Goal: Transaction & Acquisition: Purchase product/service

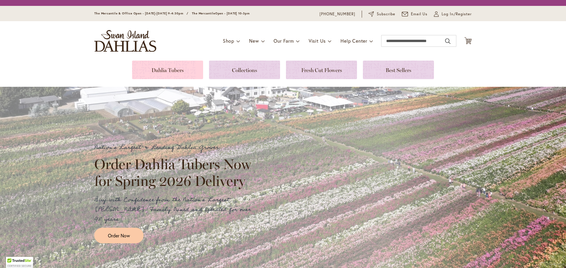
click at [171, 73] on link at bounding box center [167, 70] width 71 height 19
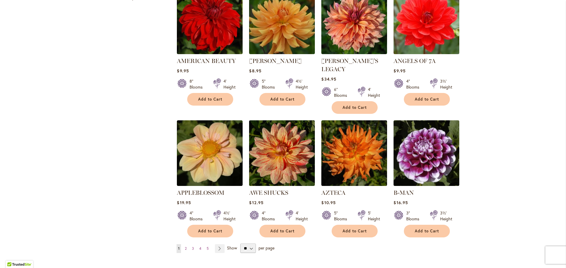
scroll to position [442, 0]
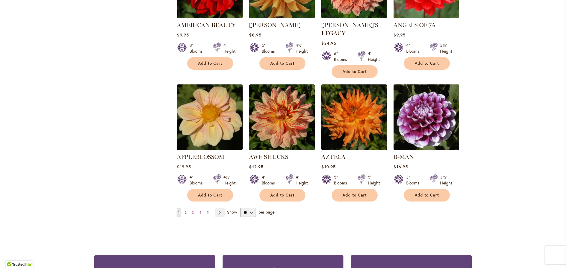
click at [185, 211] on span "2" at bounding box center [186, 213] width 2 height 4
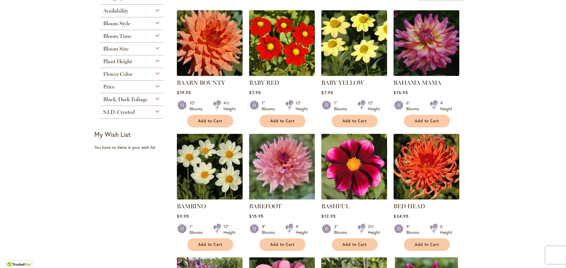
scroll to position [147, 0]
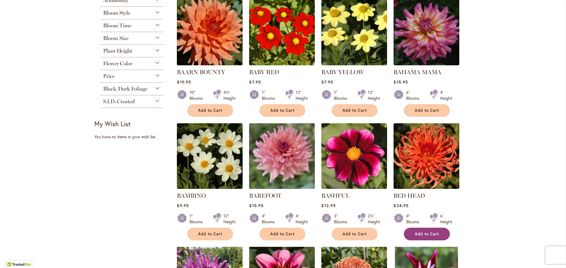
click at [427, 235] on span "Add to Cart" at bounding box center [427, 234] width 24 height 5
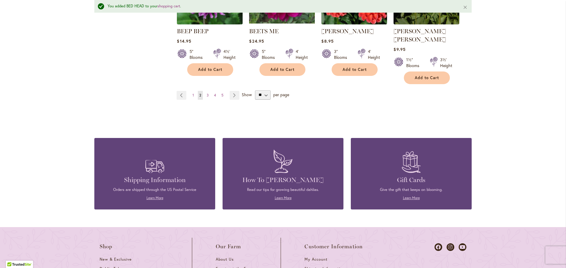
scroll to position [575, 0]
click at [207, 93] on span "3" at bounding box center [208, 95] width 2 height 4
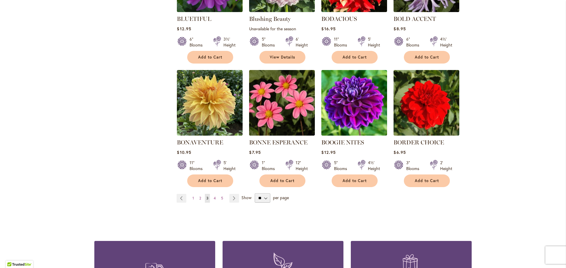
scroll to position [501, 0]
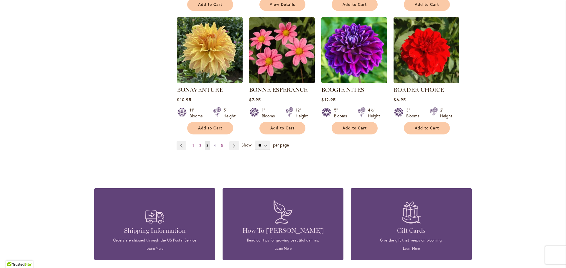
click at [214, 143] on span "4" at bounding box center [215, 145] width 2 height 4
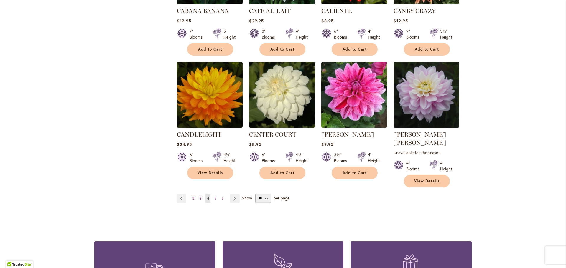
scroll to position [471, 0]
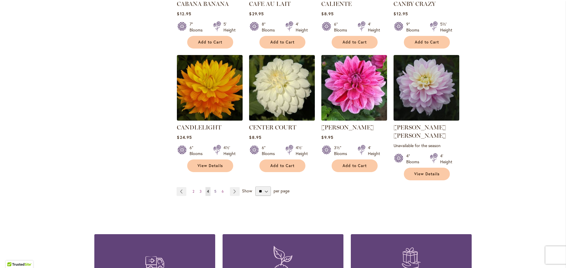
click at [213, 187] on link "Page 5" at bounding box center [215, 191] width 5 height 9
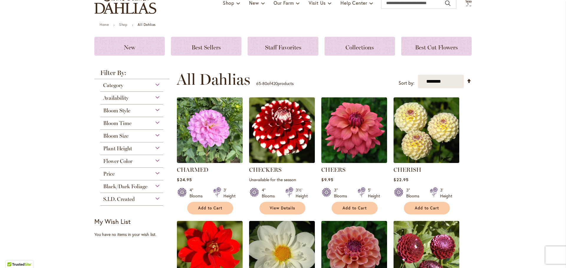
scroll to position [59, 0]
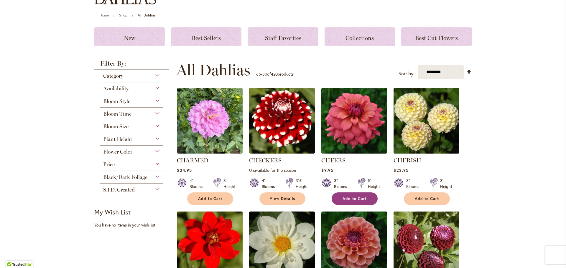
click at [350, 197] on span "Add to Cart" at bounding box center [354, 199] width 24 height 5
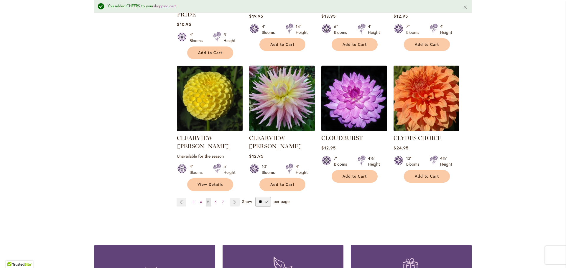
scroll to position [546, 0]
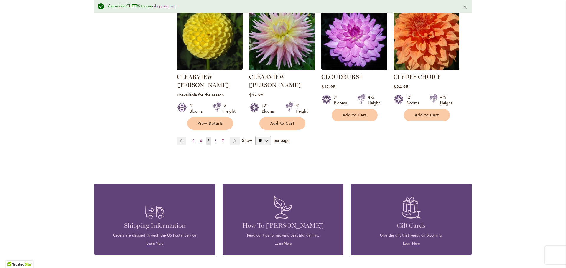
click at [215, 139] on span "6" at bounding box center [216, 141] width 2 height 4
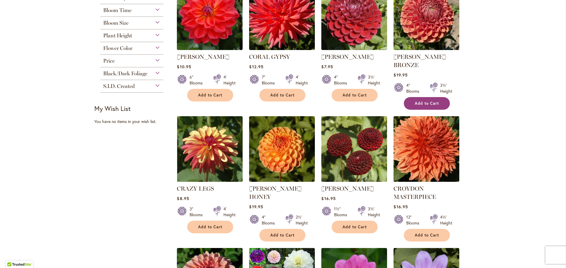
scroll to position [177, 0]
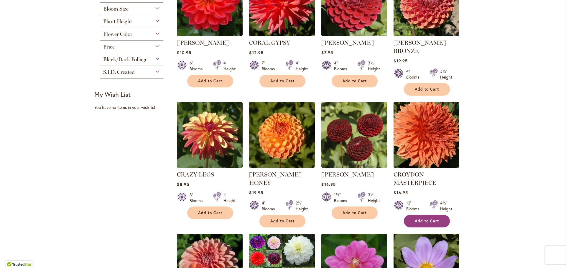
click at [420, 219] on span "Add to Cart" at bounding box center [427, 221] width 24 height 5
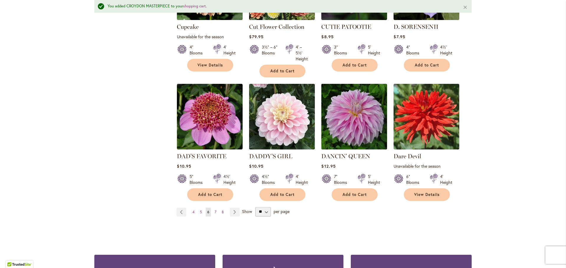
scroll to position [517, 0]
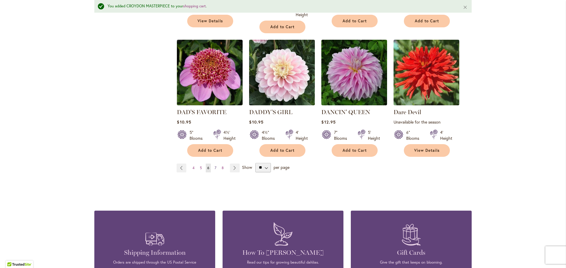
click at [215, 166] on span "7" at bounding box center [216, 168] width 2 height 4
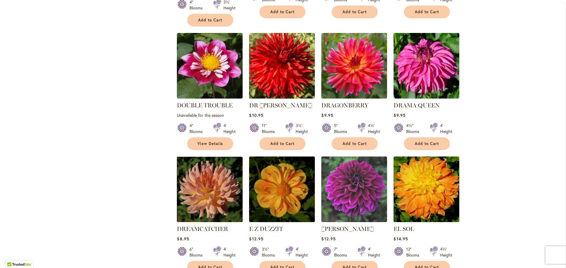
scroll to position [383, 0]
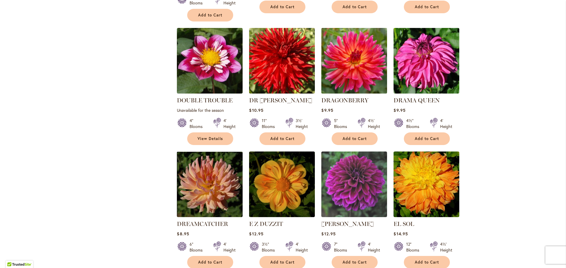
click at [352, 46] on img at bounding box center [354, 61] width 69 height 69
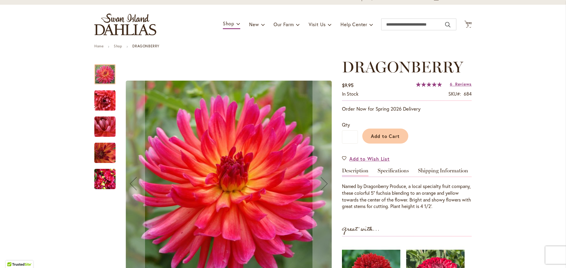
scroll to position [59, 0]
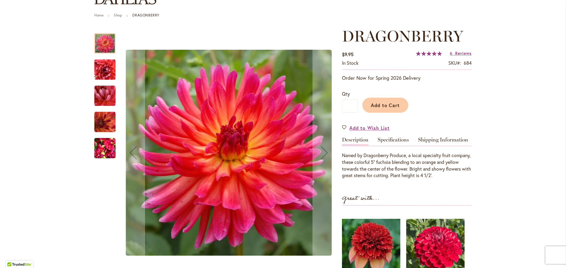
click at [100, 149] on img "DRAGONBERRY" at bounding box center [104, 148] width 21 height 28
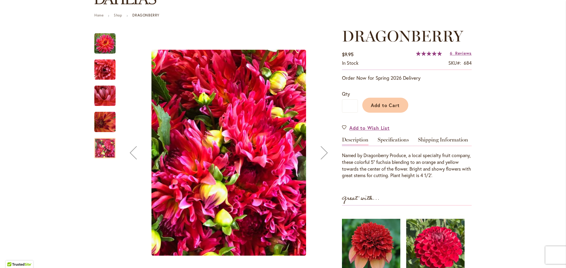
click at [102, 122] on img "DRAGONBERRY" at bounding box center [104, 122] width 21 height 21
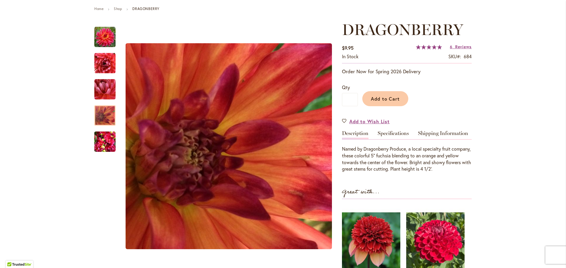
scroll to position [0, 0]
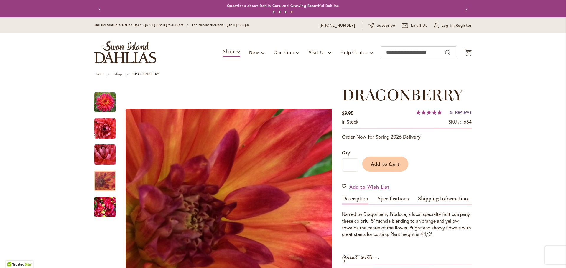
click at [461, 112] on span "Reviews" at bounding box center [463, 112] width 17 height 6
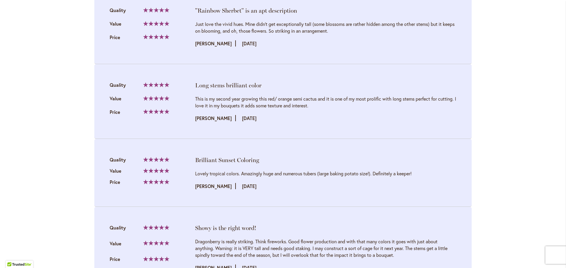
scroll to position [537, 0]
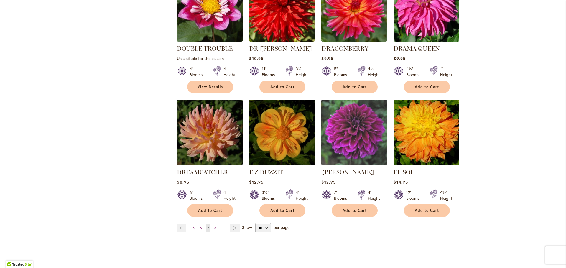
scroll to position [413, 0]
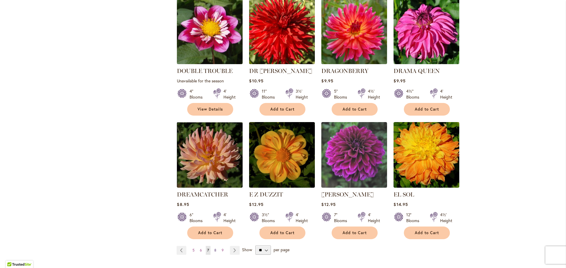
click at [214, 248] on span "8" at bounding box center [215, 250] width 2 height 4
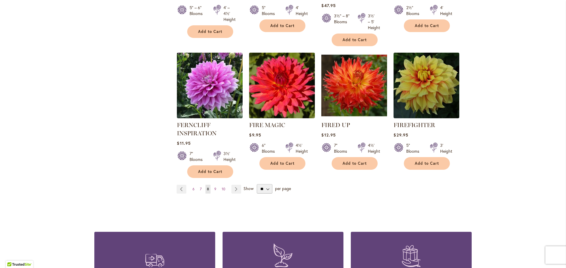
scroll to position [501, 0]
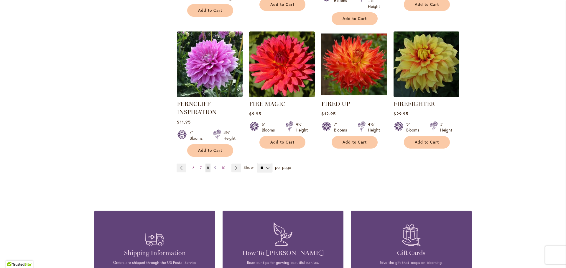
click at [214, 166] on span "9" at bounding box center [215, 168] width 2 height 4
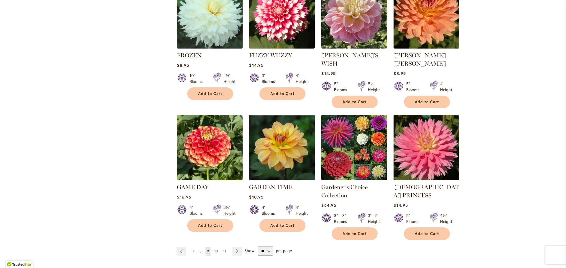
scroll to position [442, 0]
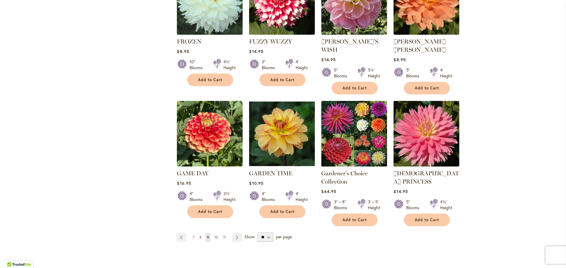
click at [214, 235] on span "10" at bounding box center [216, 237] width 4 height 4
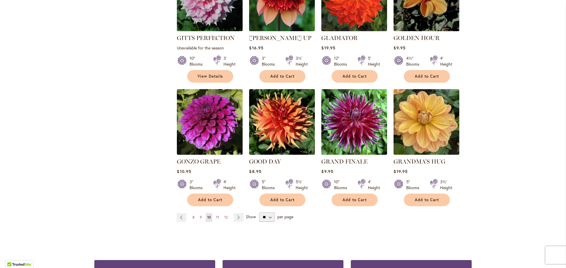
scroll to position [442, 0]
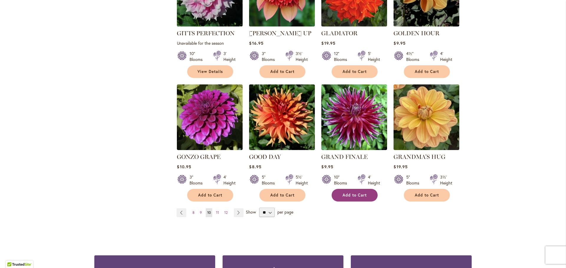
click at [351, 193] on span "Add to Cart" at bounding box center [354, 195] width 24 height 5
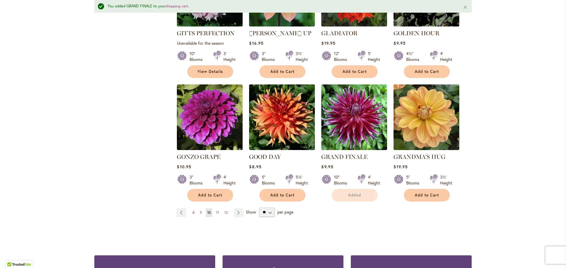
click at [216, 211] on span "11" at bounding box center [217, 213] width 3 height 4
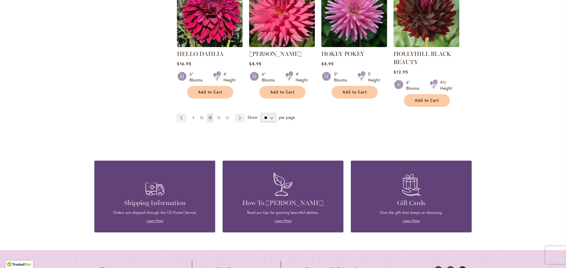
scroll to position [560, 0]
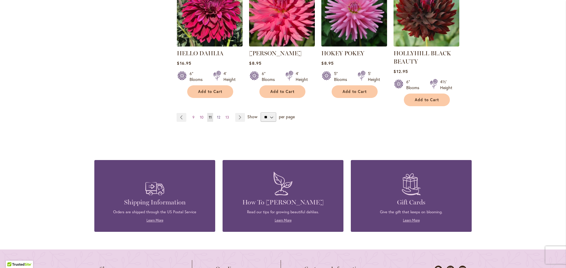
click at [217, 116] on span "12" at bounding box center [218, 117] width 3 height 4
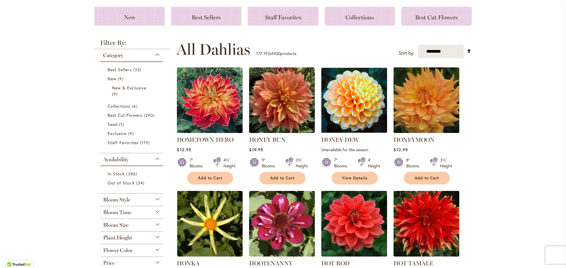
scroll to position [118, 0]
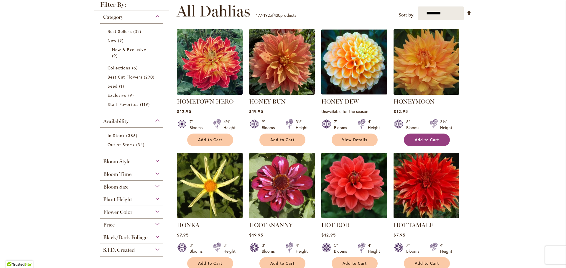
click at [423, 139] on span "Add to Cart" at bounding box center [427, 140] width 24 height 5
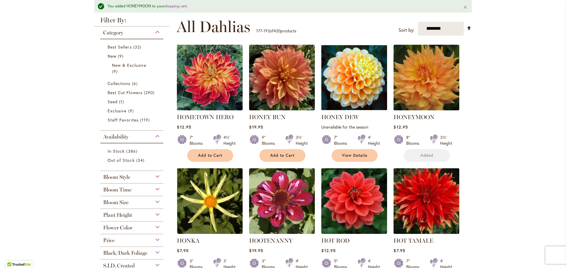
scroll to position [133, 0]
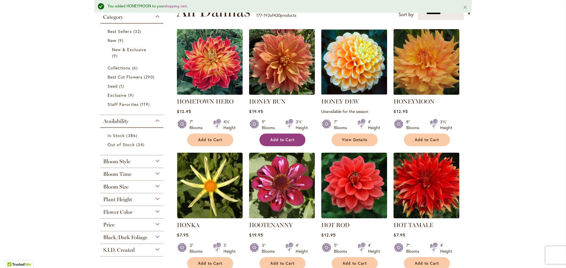
click at [283, 139] on span "Add to Cart" at bounding box center [282, 140] width 24 height 5
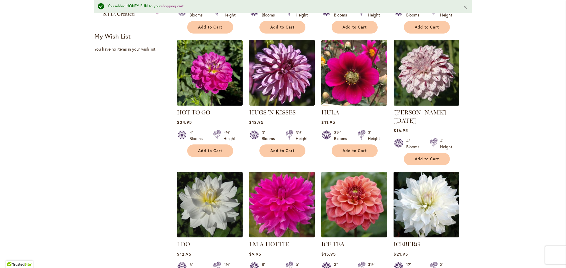
scroll to position [428, 0]
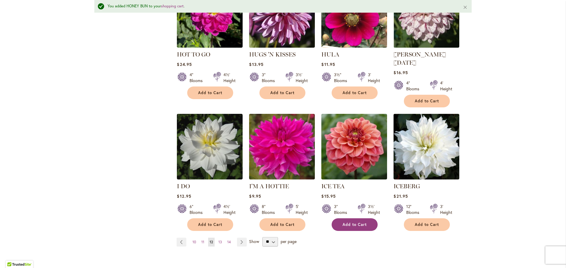
click at [359, 219] on button "Add to Cart" at bounding box center [354, 225] width 46 height 13
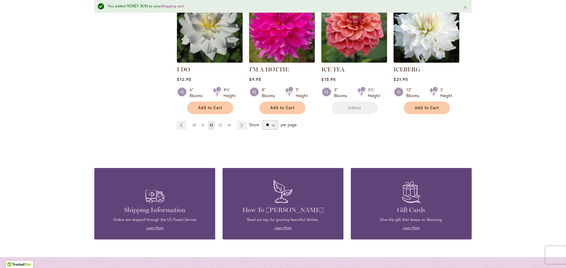
scroll to position [546, 0]
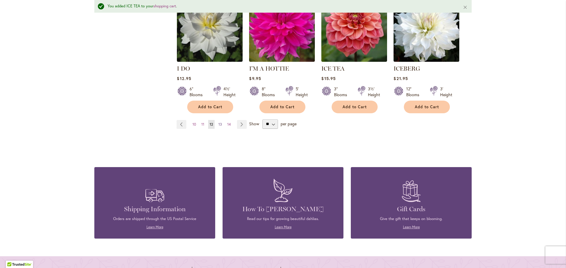
click at [218, 122] on span "13" at bounding box center [220, 124] width 4 height 4
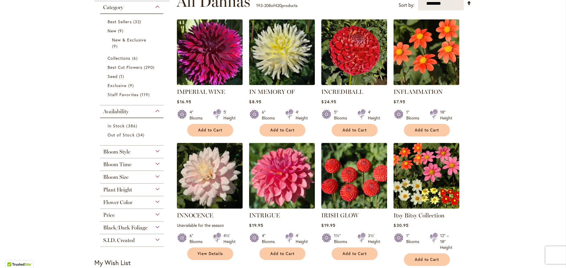
scroll to position [147, 0]
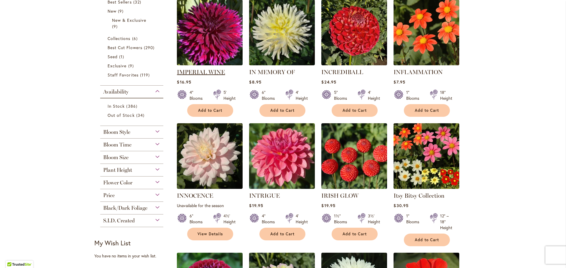
click at [217, 70] on link "IMPERIAL WINE" at bounding box center [201, 72] width 48 height 7
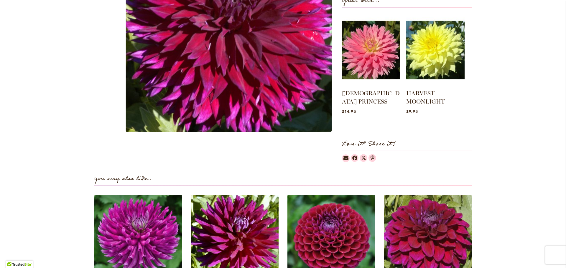
scroll to position [354, 0]
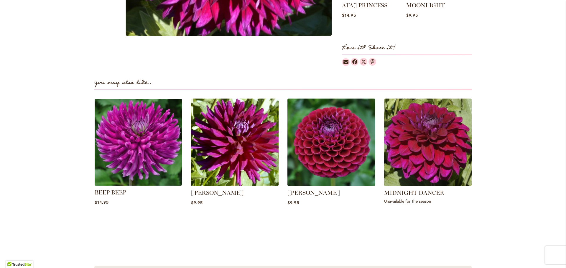
click at [126, 129] on img at bounding box center [138, 142] width 91 height 91
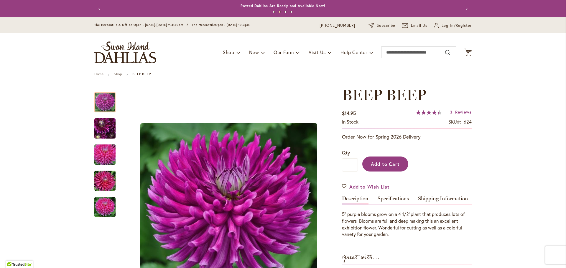
click at [388, 161] on span "Add to Cart" at bounding box center [385, 164] width 29 height 6
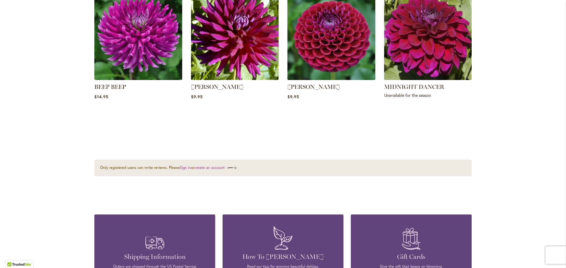
scroll to position [224, 0]
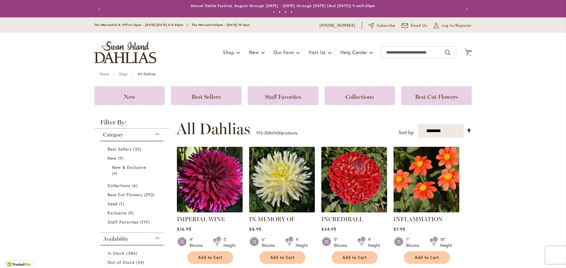
scroll to position [29, 0]
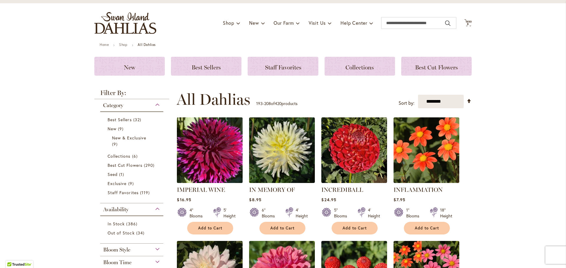
click at [216, 150] on img at bounding box center [209, 150] width 69 height 69
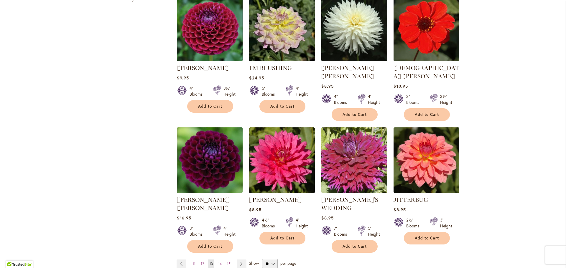
scroll to position [442, 0]
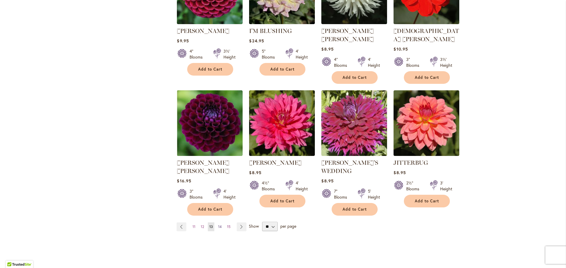
click at [219, 225] on span "14" at bounding box center [220, 227] width 4 height 4
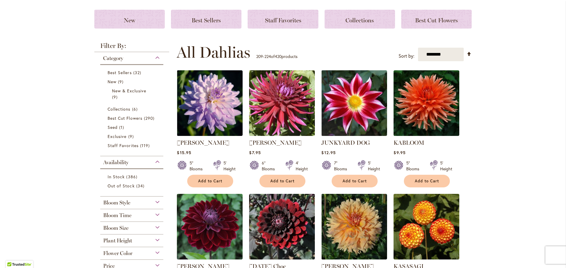
scroll to position [118, 0]
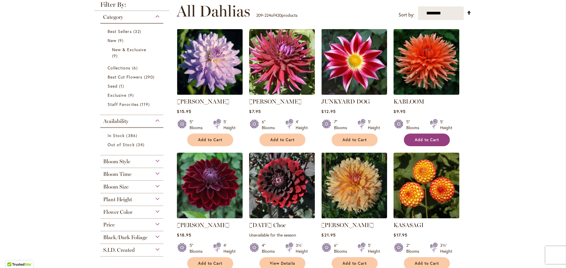
click at [422, 138] on span "Add to Cart" at bounding box center [427, 140] width 24 height 5
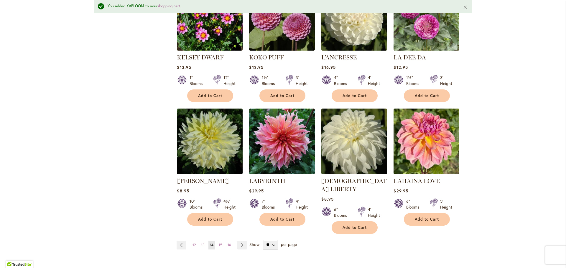
scroll to position [428, 0]
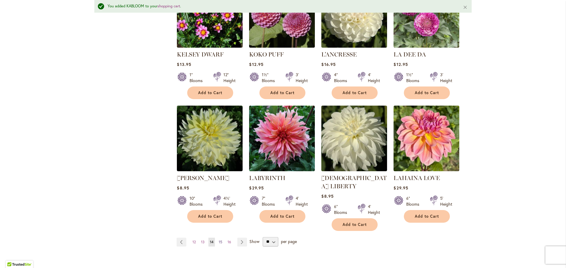
click at [217, 238] on link "Page 15" at bounding box center [220, 242] width 6 height 9
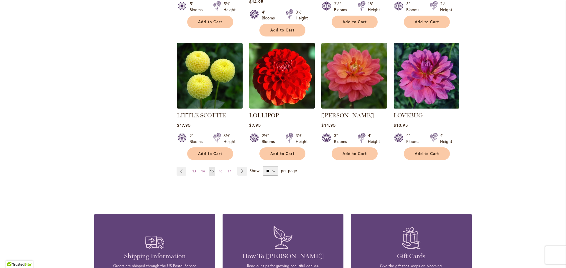
scroll to position [501, 0]
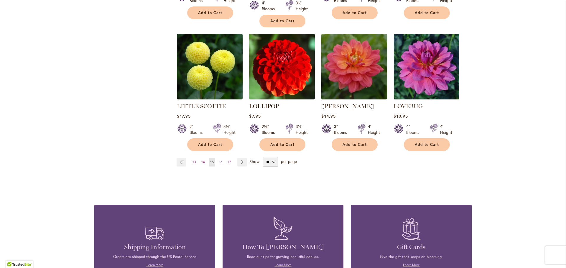
click at [219, 160] on span "16" at bounding box center [221, 162] width 4 height 4
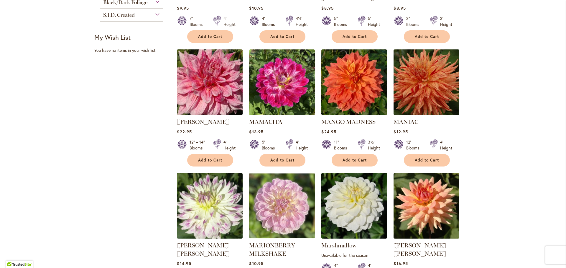
scroll to position [354, 0]
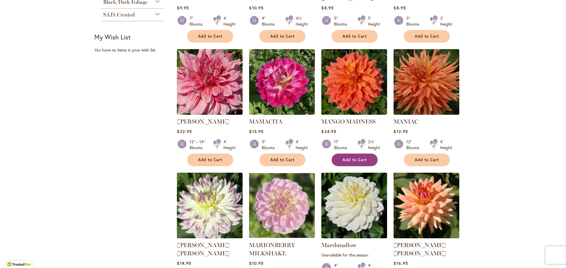
click at [345, 154] on button "Add to Cart" at bounding box center [354, 160] width 46 height 13
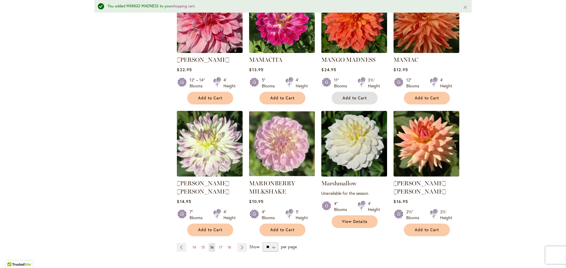
scroll to position [487, 0]
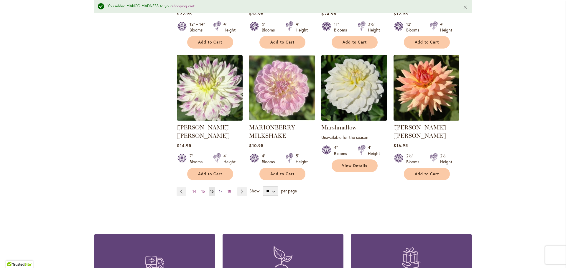
click at [219, 189] on span "17" at bounding box center [220, 191] width 3 height 4
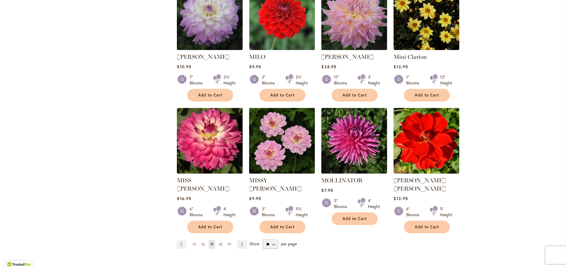
scroll to position [413, 0]
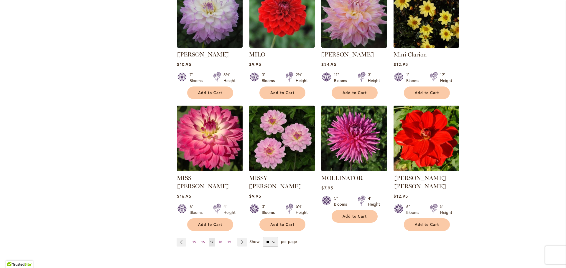
click at [214, 139] on img at bounding box center [209, 138] width 69 height 69
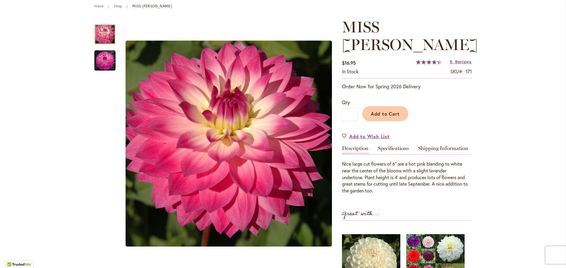
scroll to position [88, 0]
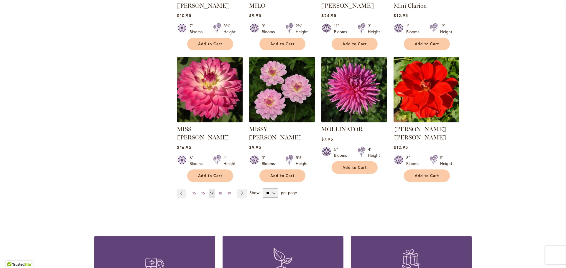
scroll to position [501, 0]
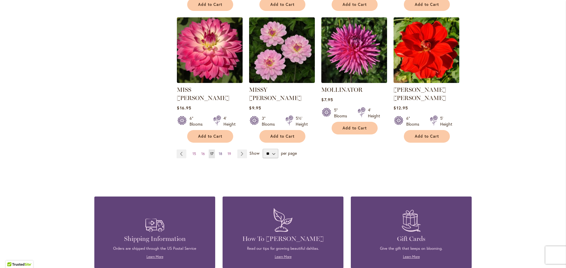
click at [219, 152] on span "18" at bounding box center [221, 154] width 4 height 4
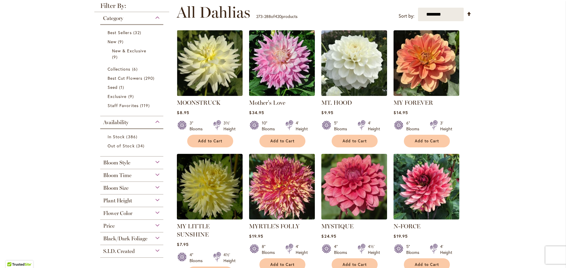
scroll to position [118, 0]
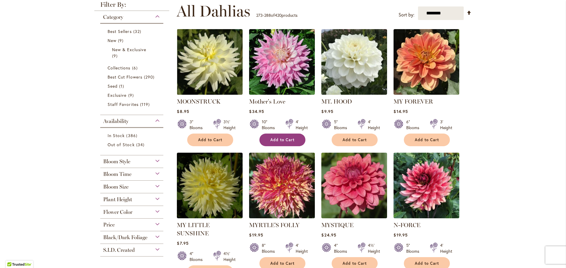
click at [270, 143] on button "Add to Cart" at bounding box center [282, 140] width 46 height 13
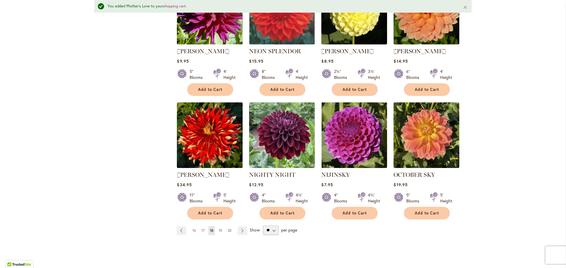
scroll to position [458, 0]
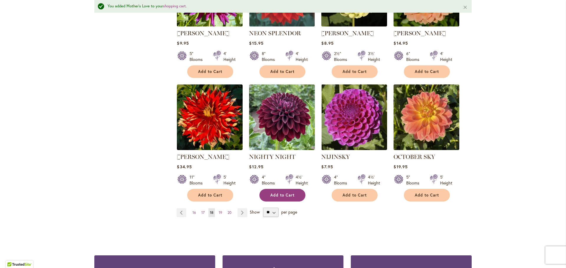
click at [270, 193] on span "Add to Cart" at bounding box center [282, 195] width 24 height 5
click at [219, 211] on span "19" at bounding box center [221, 213] width 4 height 4
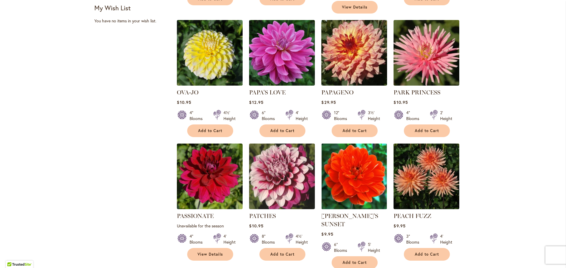
scroll to position [383, 0]
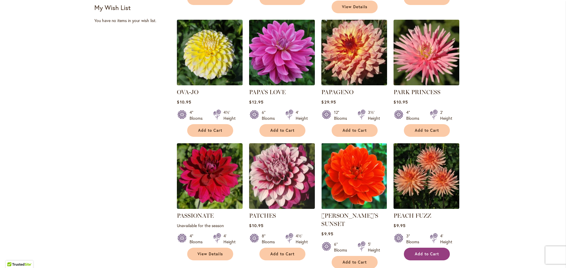
click at [417, 249] on button "Add to Cart" at bounding box center [427, 254] width 46 height 13
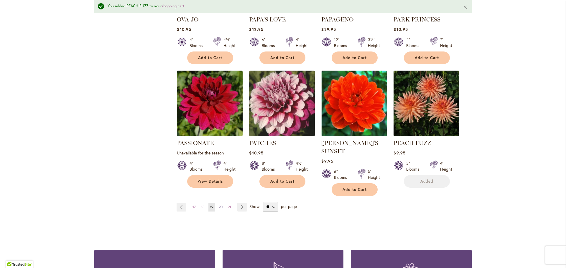
scroll to position [487, 0]
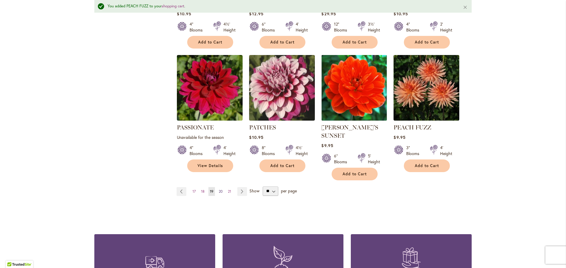
click at [219, 189] on span "20" at bounding box center [221, 191] width 4 height 4
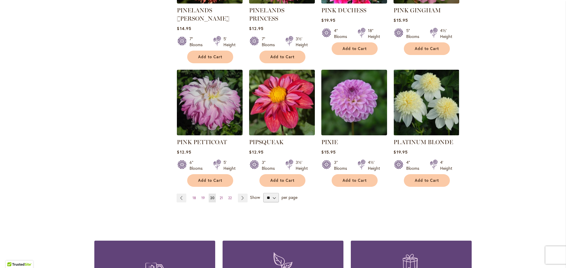
scroll to position [501, 0]
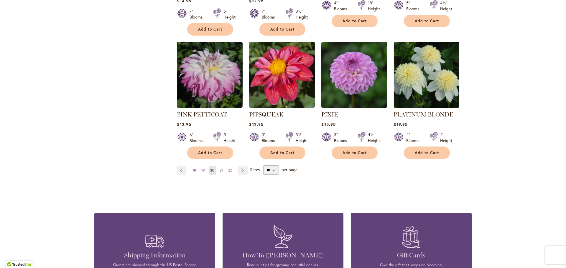
click at [218, 166] on link "Page 21" at bounding box center [221, 170] width 6 height 9
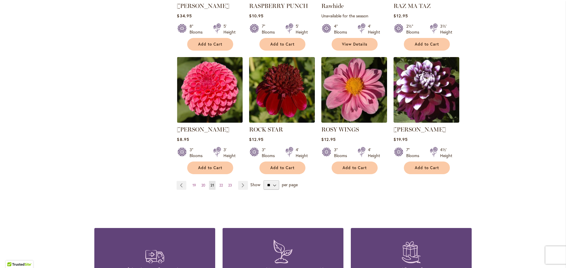
scroll to position [471, 0]
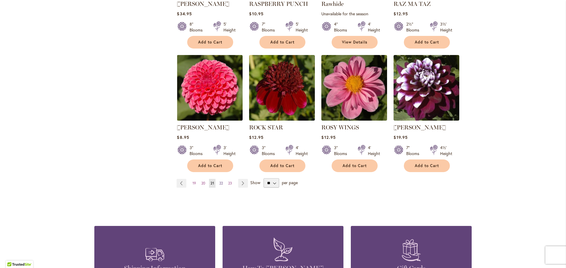
click at [219, 181] on span "22" at bounding box center [221, 183] width 4 height 4
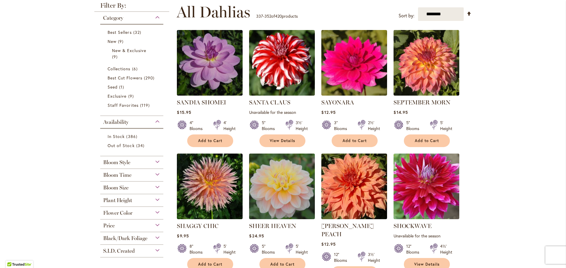
scroll to position [147, 0]
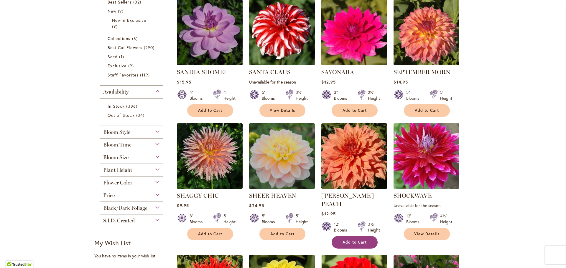
click at [352, 240] on span "Add to Cart" at bounding box center [354, 242] width 24 height 5
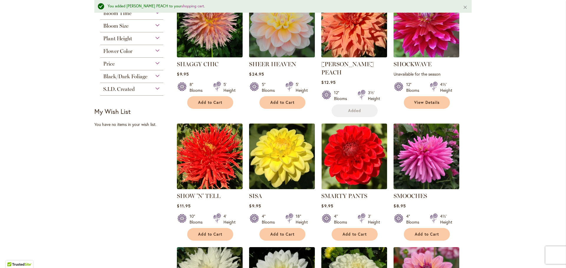
scroll to position [458, 0]
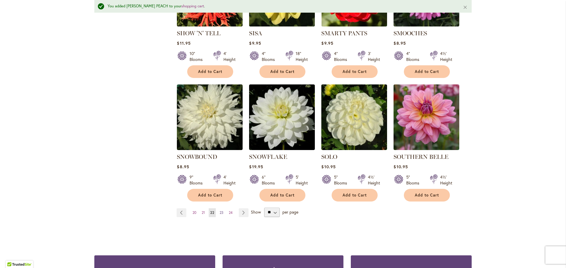
click at [220, 211] on span "23" at bounding box center [222, 213] width 4 height 4
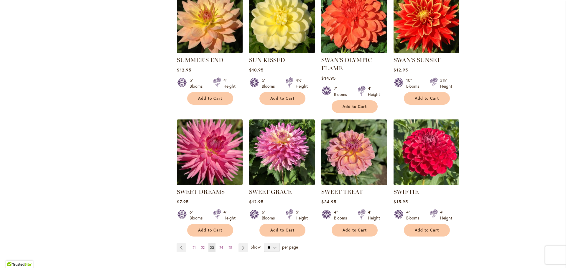
scroll to position [501, 0]
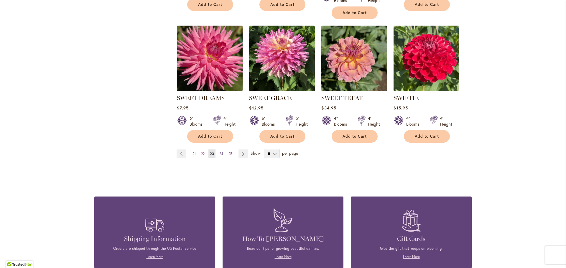
click at [220, 152] on span "24" at bounding box center [221, 154] width 4 height 4
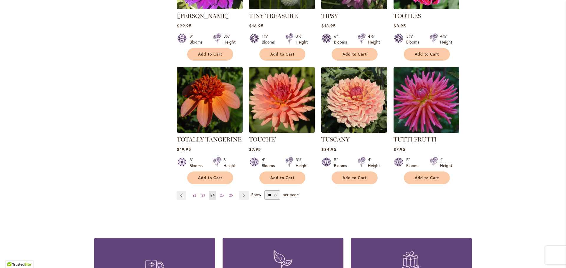
scroll to position [471, 0]
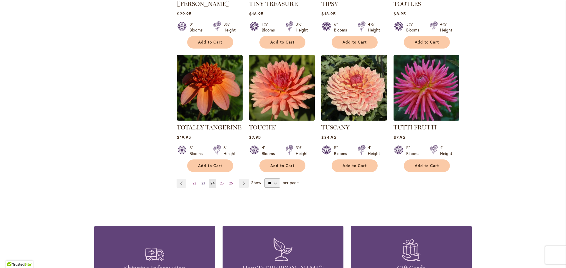
click at [202, 181] on span "23" at bounding box center [203, 183] width 4 height 4
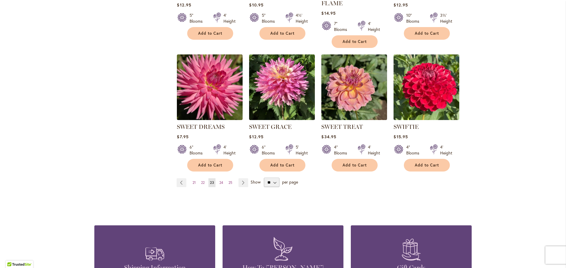
scroll to position [471, 0]
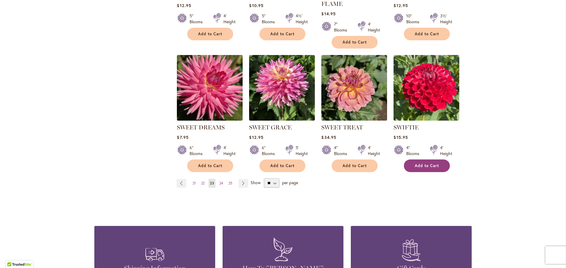
click at [424, 166] on span "Add to Cart" at bounding box center [427, 166] width 24 height 5
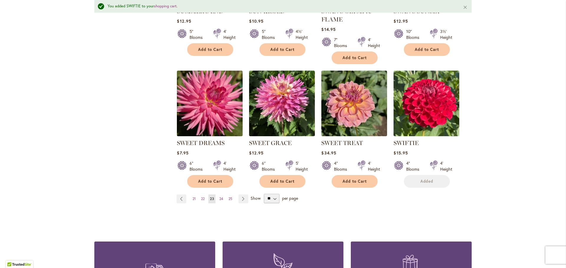
scroll to position [487, 0]
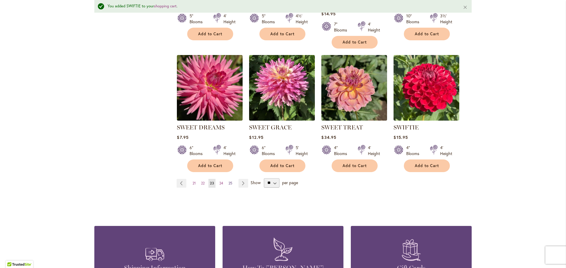
click at [228, 179] on link "Page 25" at bounding box center [230, 183] width 7 height 9
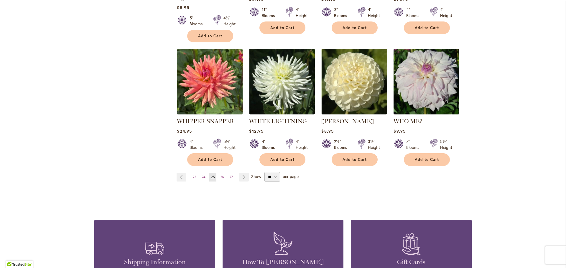
scroll to position [530, 0]
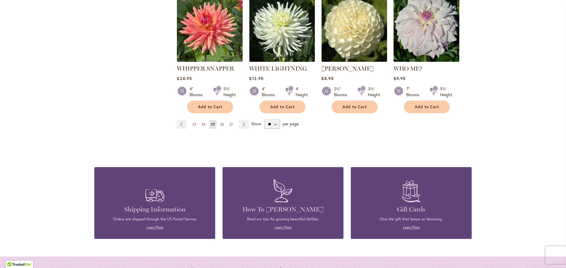
click at [221, 122] on span "26" at bounding box center [222, 124] width 4 height 4
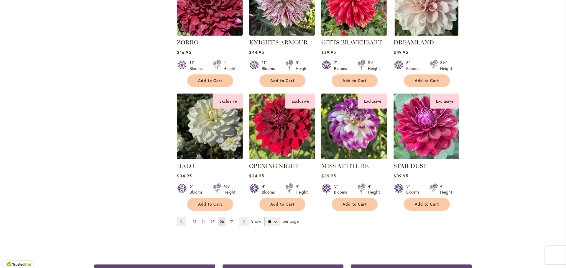
scroll to position [442, 0]
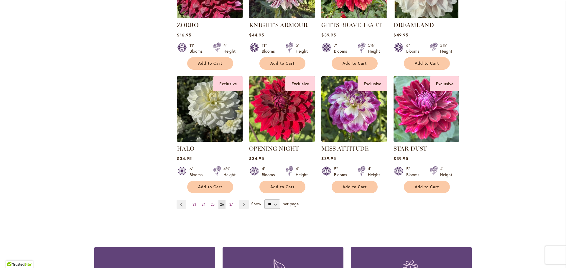
click at [284, 130] on img at bounding box center [282, 109] width 69 height 69
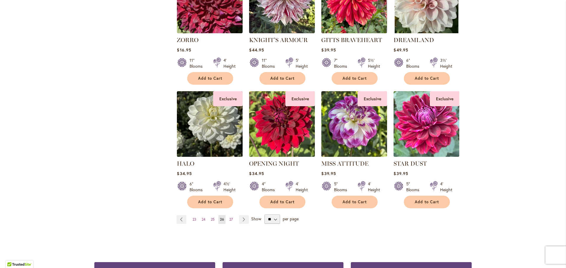
scroll to position [442, 0]
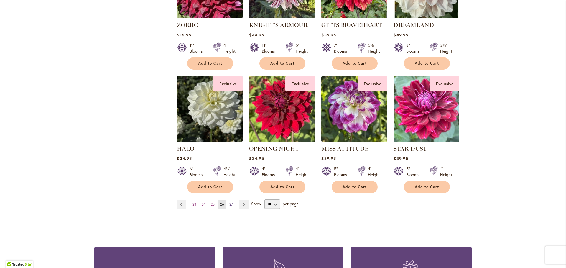
click at [229, 204] on span "27" at bounding box center [231, 204] width 4 height 4
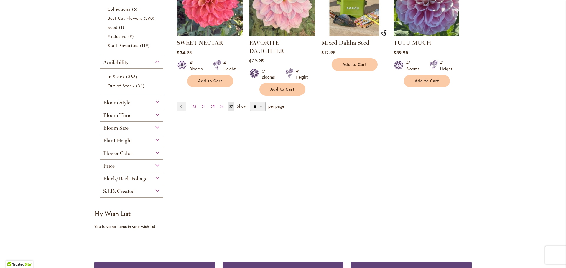
scroll to position [147, 0]
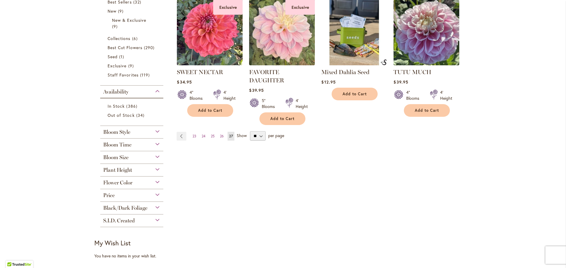
click at [121, 147] on span "Bloom Time" at bounding box center [117, 145] width 28 height 6
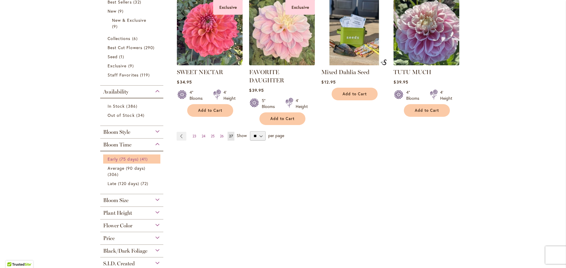
click at [123, 158] on span "Early (75 days)" at bounding box center [123, 159] width 31 height 6
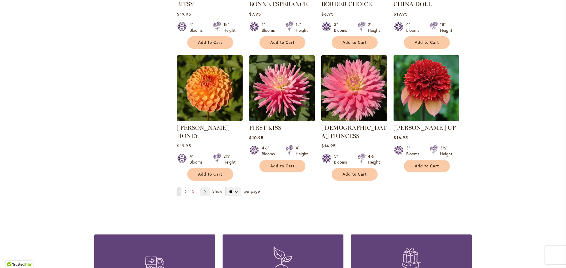
scroll to position [471, 0]
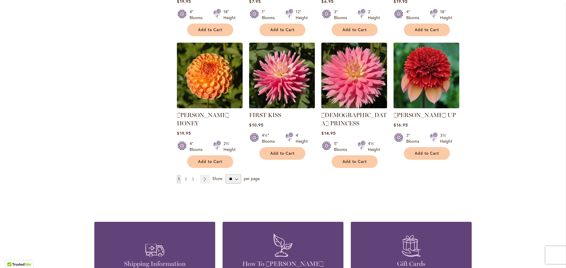
click at [185, 177] on span "2" at bounding box center [186, 179] width 2 height 4
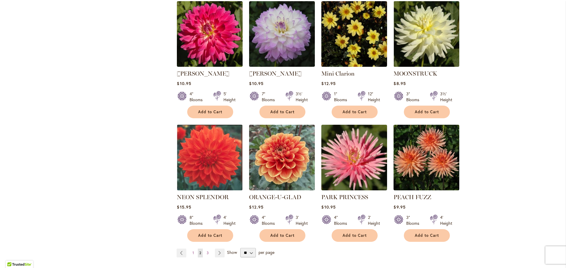
scroll to position [413, 0]
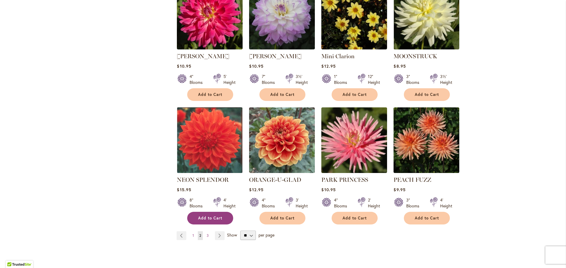
click at [203, 212] on button "Add to Cart" at bounding box center [210, 218] width 46 height 13
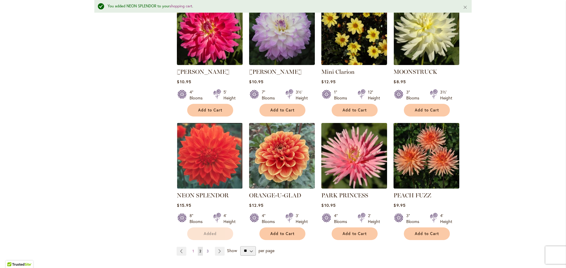
click at [207, 249] on span "3" at bounding box center [208, 251] width 2 height 4
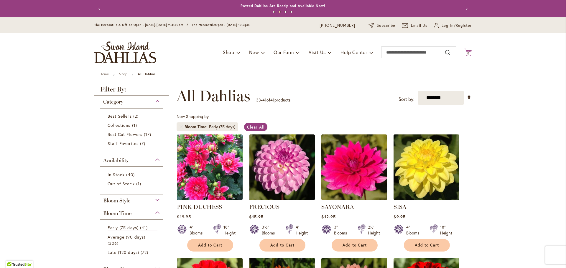
click at [466, 50] on icon at bounding box center [467, 52] width 7 height 7
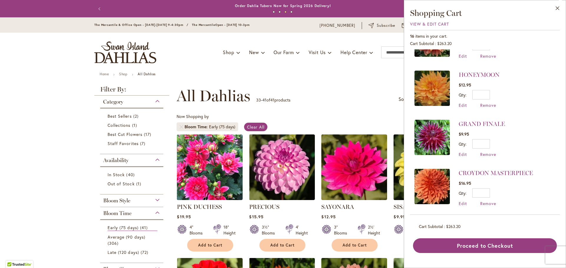
scroll to position [620, 0]
